Goal: Task Accomplishment & Management: Manage account settings

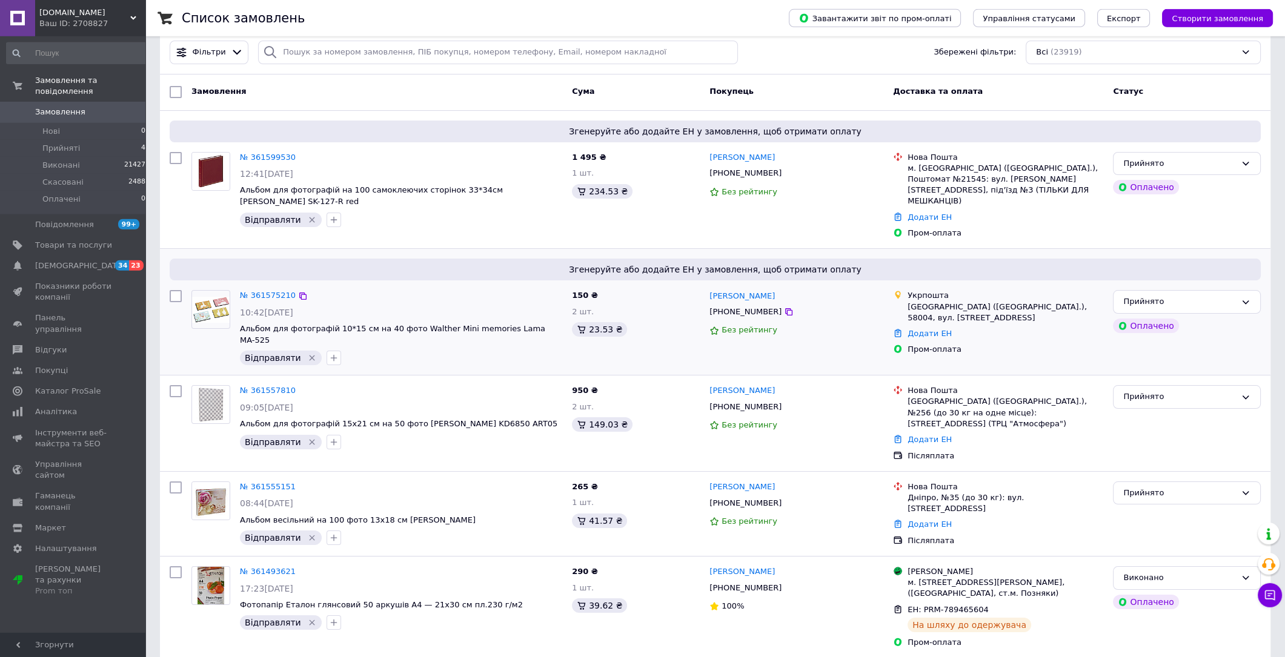
scroll to position [50, 0]
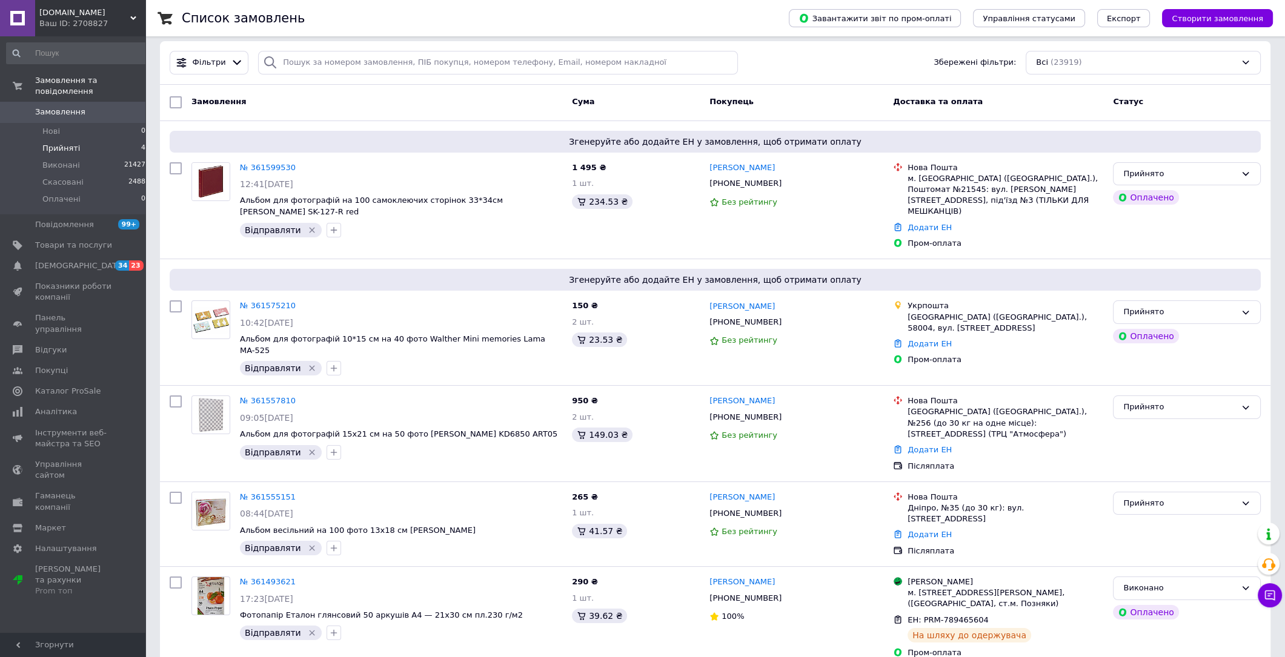
click at [67, 147] on span "Прийняті" at bounding box center [61, 148] width 38 height 11
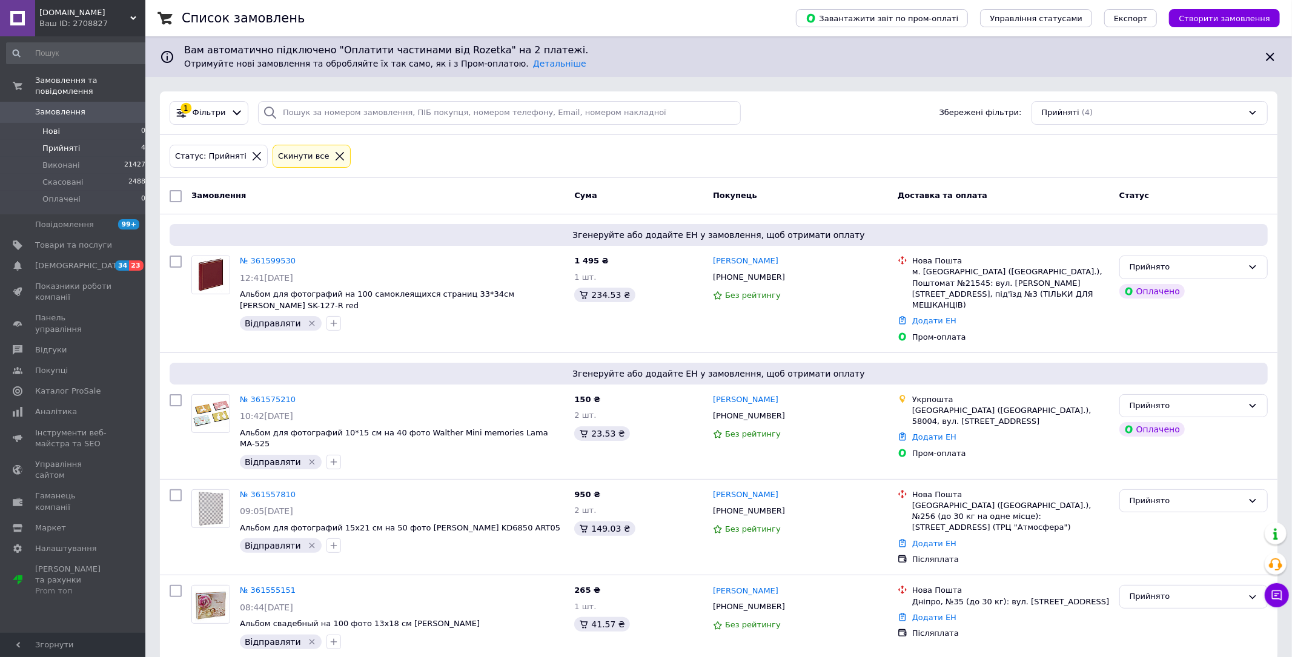
click at [52, 131] on span "Нові" at bounding box center [51, 131] width 18 height 11
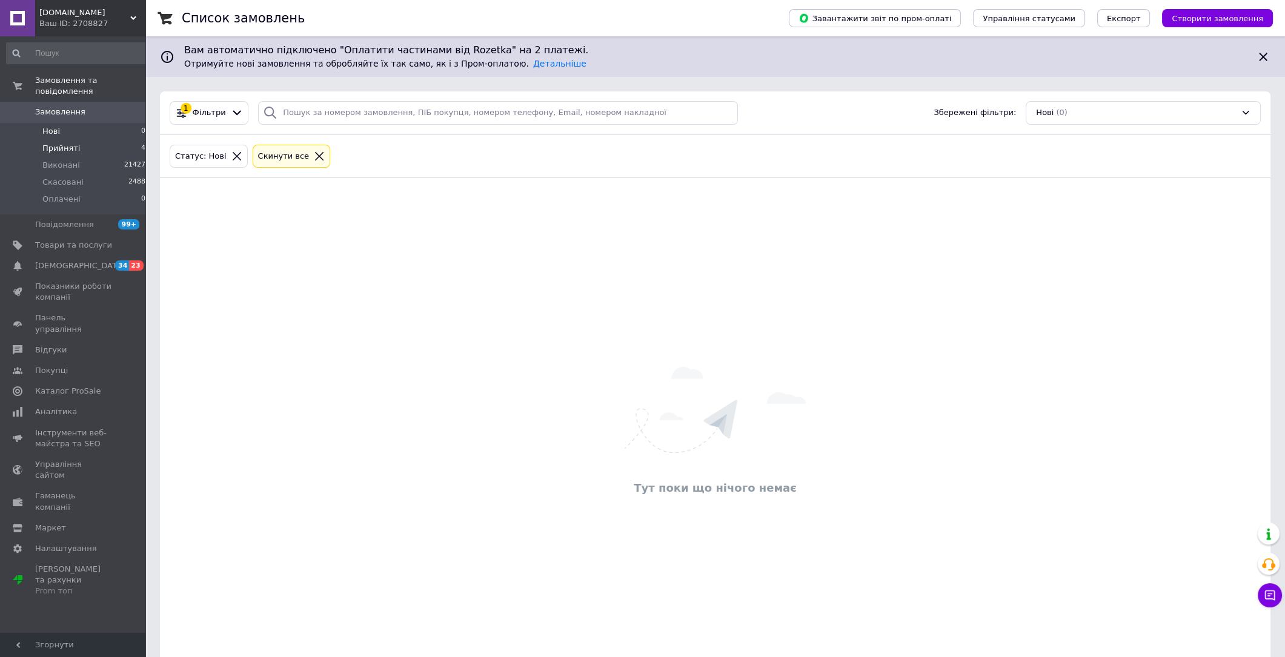
click at [65, 150] on span "Прийняті" at bounding box center [61, 148] width 38 height 11
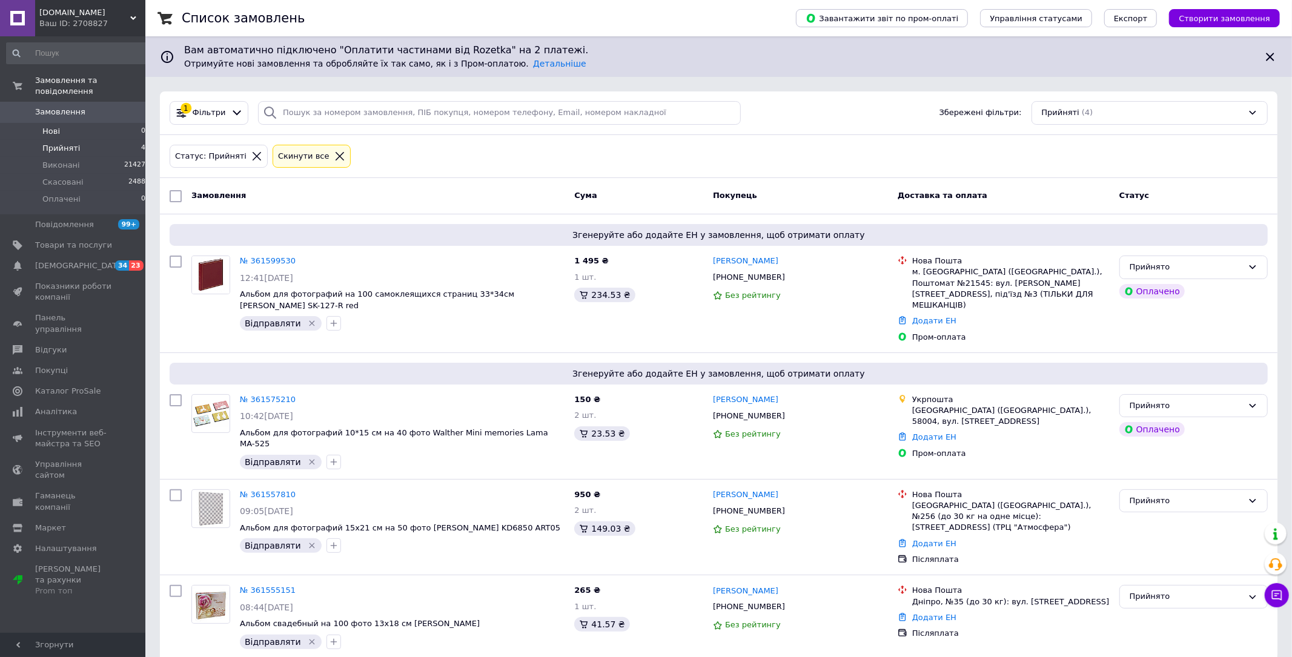
click at [54, 131] on span "Нові" at bounding box center [51, 131] width 18 height 11
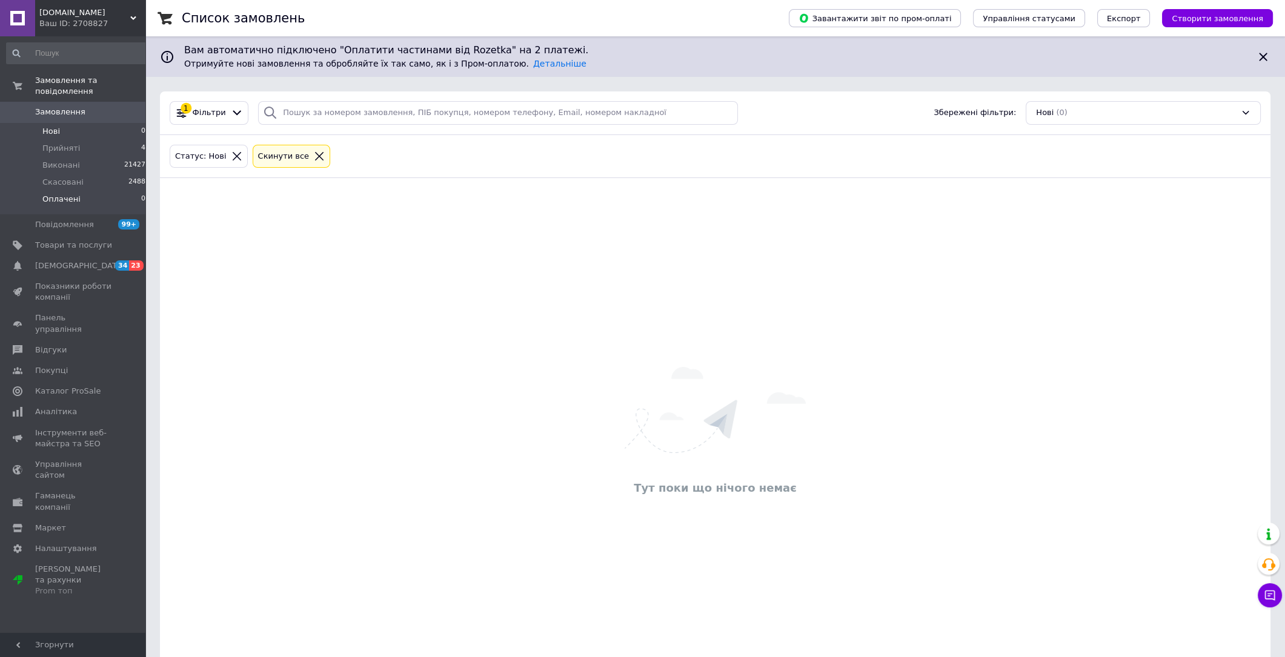
click at [61, 197] on span "Оплачені" at bounding box center [61, 199] width 38 height 11
click at [67, 147] on span "Прийняті" at bounding box center [61, 148] width 38 height 11
